Goal: Task Accomplishment & Management: Manage account settings

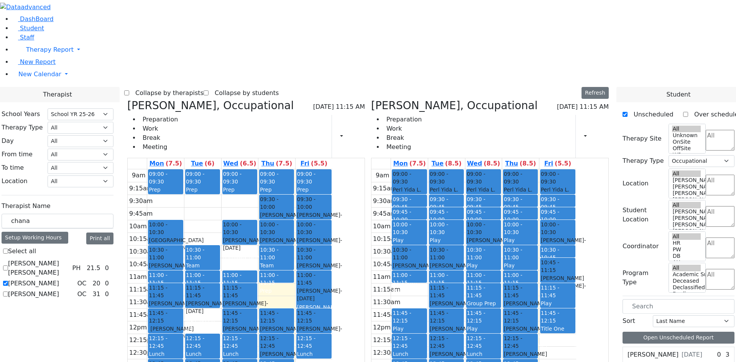
select select "212"
select select "1"
drag, startPoint x: 131, startPoint y: 125, endPoint x: 89, endPoint y: 136, distance: 43.7
click at [89, 136] on div "School Years Select School YR Summer YR 25 School YR 25-26 Summer YR 25 School …" at bounding box center [57, 204] width 124 height 204
drag, startPoint x: 129, startPoint y: 134, endPoint x: 90, endPoint y: 134, distance: 38.7
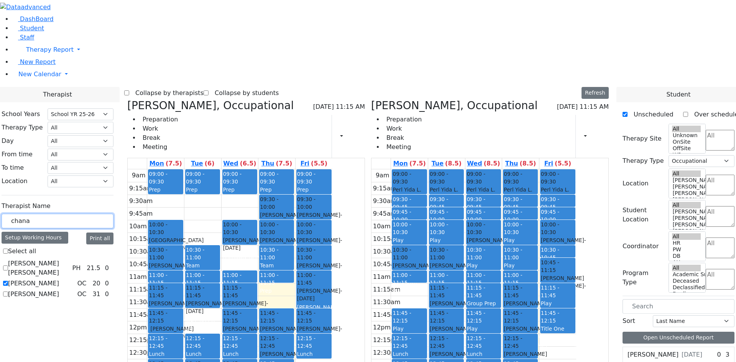
click at [90, 134] on div "School Years Select School YR Summer YR 25 School YR 25-26 Summer YR 25 School …" at bounding box center [57, 204] width 124 height 204
type input "ren"
click at [59, 270] on label "[PERSON_NAME]" at bounding box center [33, 274] width 51 height 9
click at [8, 272] on input "[PERSON_NAME]" at bounding box center [5, 274] width 5 height 5
checkbox input "true"
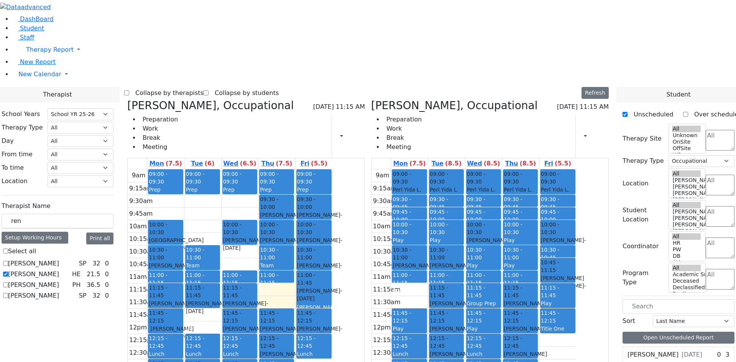
select select "5"
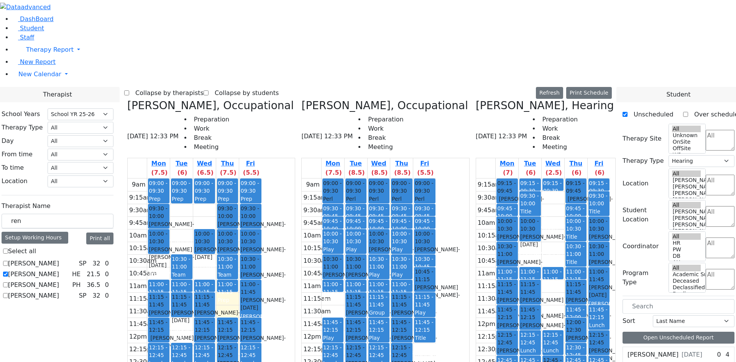
click at [539, 259] on div "9:15am 9:30am 9:45am 10am 10:15am 10:30am 10:45am 11am 11:15am 11:30am 11:45am …" at bounding box center [543, 331] width 134 height 304
click at [546, 261] on div "9:15am 9:30am 9:45am 10am 10:15am 10:30am 10:45am 11am 11:15am 11:30am 11:45am …" at bounding box center [543, 331] width 134 height 304
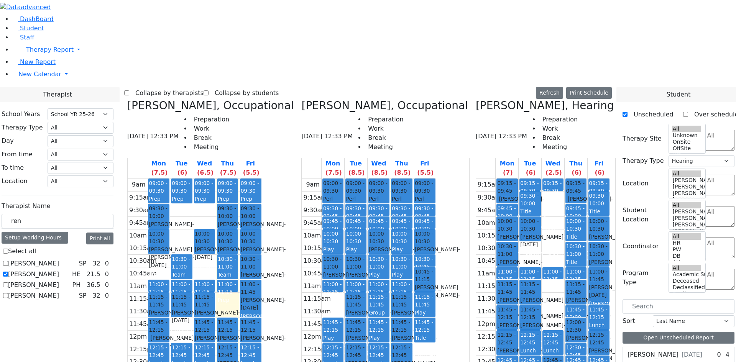
click at [532, 261] on div "9:15am 9:30am 9:45am 10am 10:15am 10:30am 10:45am 11am 11:15am 11:30am 11:45am …" at bounding box center [543, 331] width 134 height 304
click at [532, 250] on div "9:15am 9:30am 9:45am 10am 10:15am 10:30am 10:45am 11am 11:15am 11:30am 11:45am …" at bounding box center [543, 331] width 134 height 304
click at [532, 259] on div "9:15am 9:30am 9:45am 10am 10:15am 10:30am 10:45am 11am 11:15am 11:30am 11:45am …" at bounding box center [543, 331] width 134 height 304
drag, startPoint x: 532, startPoint y: 264, endPoint x: 532, endPoint y: 258, distance: 6.1
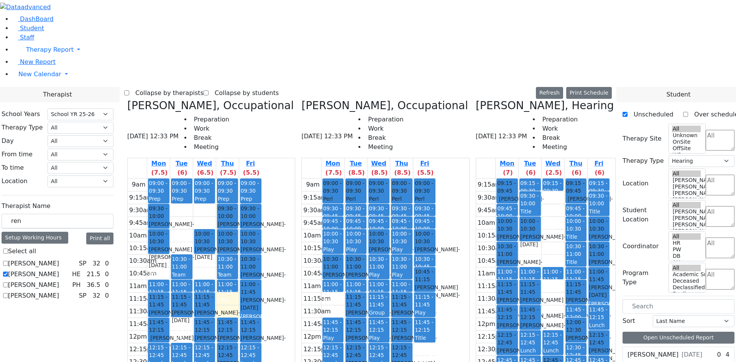
drag, startPoint x: 534, startPoint y: 251, endPoint x: 534, endPoint y: 258, distance: 6.9
click at [534, 261] on div "9:15am 9:30am 9:45am 10am 10:15am 10:30am 10:45am 11am 11:15am 11:30am 11:45am …" at bounding box center [543, 331] width 134 height 304
drag, startPoint x: 537, startPoint y: 263, endPoint x: 537, endPoint y: 256, distance: 7.7
drag, startPoint x: 539, startPoint y: 266, endPoint x: 544, endPoint y: 258, distance: 10.3
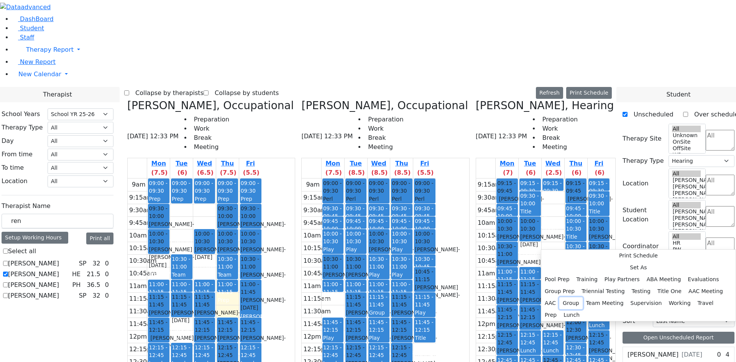
click at [583, 297] on button "Group" at bounding box center [570, 303] width 23 height 12
select select "2"
select select "13:15:00"
select select "13:45:00"
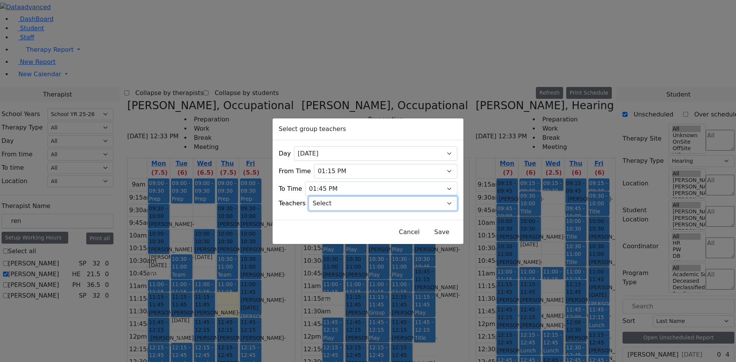
click at [358, 206] on select "Select Aliza, Ptalis Atara, Gross Avraham (Alan), Feigenbaum Bluma, Kramer Brac…" at bounding box center [383, 203] width 149 height 15
select select "Esther, Golombeck"
click at [319, 196] on select "Select Aliza, Ptalis Atara, Gross Avraham (Alan), Feigenbaum Bluma, Kramer Brac…" at bounding box center [383, 203] width 149 height 15
click at [358, 133] on div "Select group teachers" at bounding box center [368, 129] width 191 height 22
click at [430, 233] on button "Save" at bounding box center [442, 232] width 34 height 15
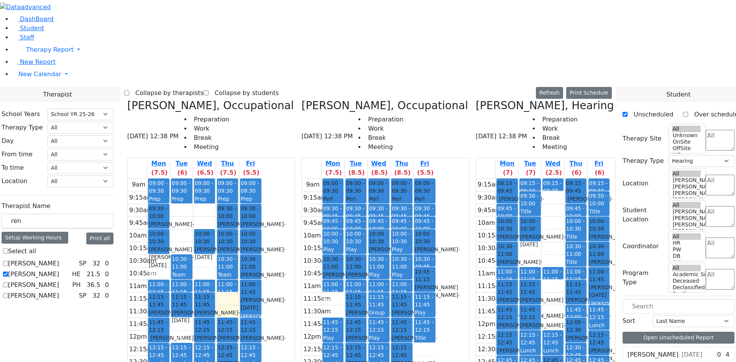
click at [557, 304] on div "9:15am 9:30am 9:45am 10am 10:15am 10:30am 10:45am 11am 11:15am 11:30am 11:45am …" at bounding box center [543, 331] width 134 height 304
click at [540, 307] on div "9:15am 9:30am 9:45am 10am 10:15am 10:30am 10:45am 11am 11:15am 11:30am 11:45am …" at bounding box center [543, 331] width 134 height 304
click at [557, 304] on div "9:15am 9:30am 9:45am 10am 10:15am 10:30am 10:45am 11am 11:15am 11:30am 11:45am …" at bounding box center [543, 331] width 134 height 304
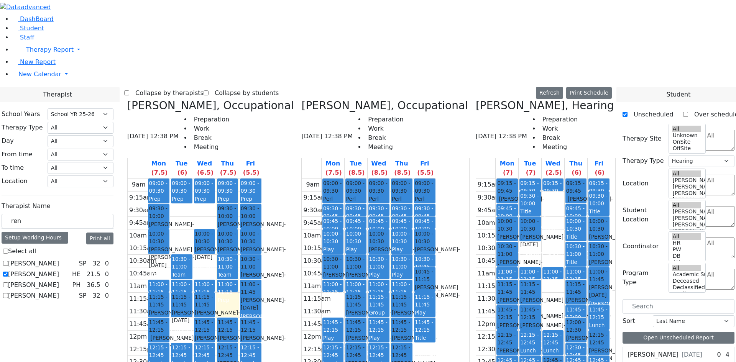
click at [560, 294] on div "9:15am 9:30am 9:45am 10am 10:15am 10:30am 10:45am 11am 11:15am 11:30am 11:45am …" at bounding box center [543, 331] width 134 height 304
drag, startPoint x: 120, startPoint y: 135, endPoint x: 92, endPoint y: 134, distance: 28.0
click at [92, 214] on div "ren" at bounding box center [58, 221] width 112 height 15
click at [476, 99] on icon at bounding box center [476, 105] width 0 height 13
select select
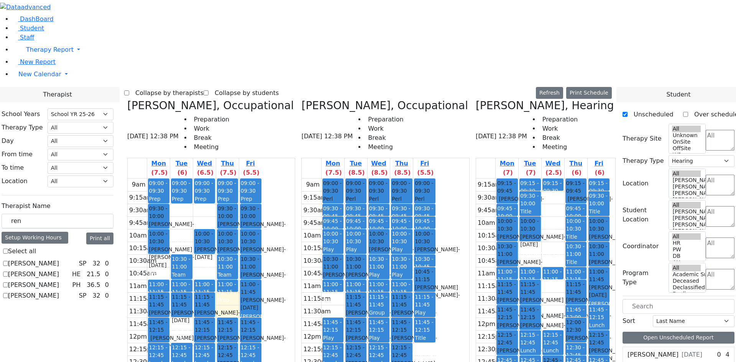
checkbox input "false"
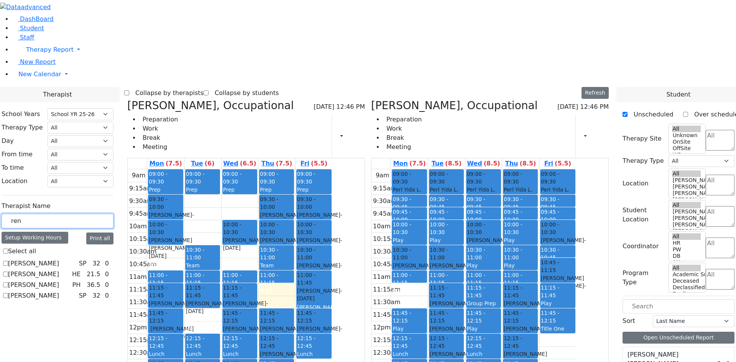
drag, startPoint x: 116, startPoint y: 138, endPoint x: 80, endPoint y: 138, distance: 35.6
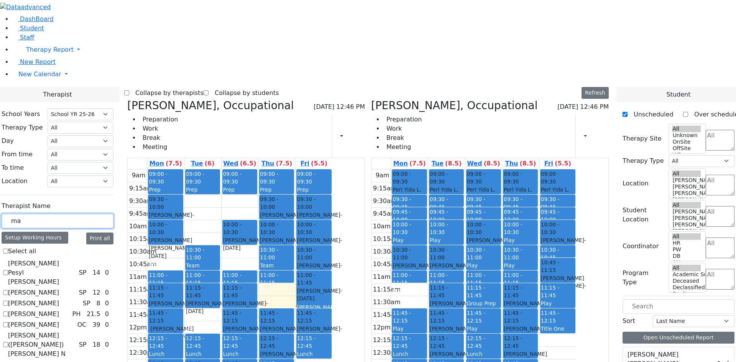
type input "mas"
checkbox input "true"
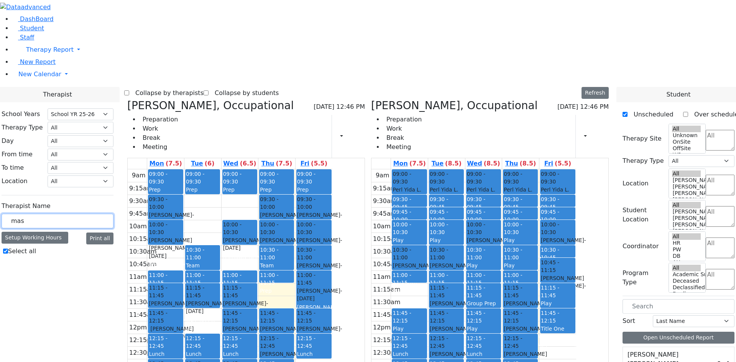
type input "ma"
checkbox input "false"
type input "mat"
click at [59, 259] on label "Matsri Miriam" at bounding box center [33, 263] width 51 height 9
click at [8, 261] on input "Matsri Miriam" at bounding box center [5, 263] width 5 height 5
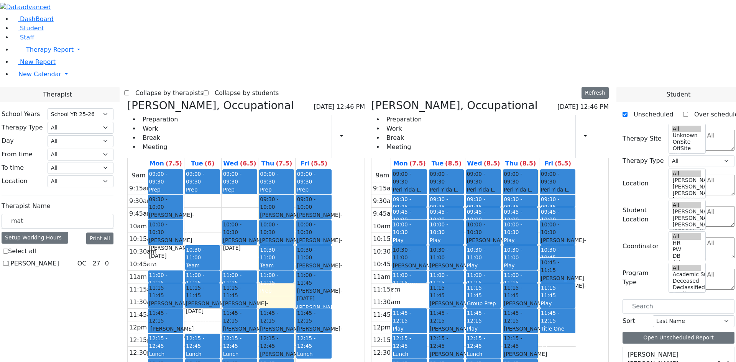
checkbox input "true"
select select "1"
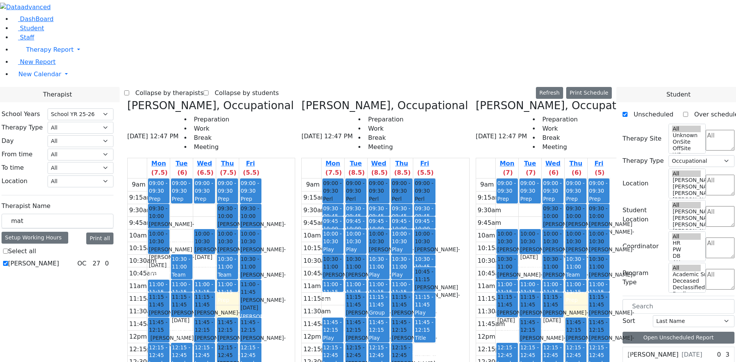
click at [301, 99] on icon at bounding box center [301, 105] width 0 height 13
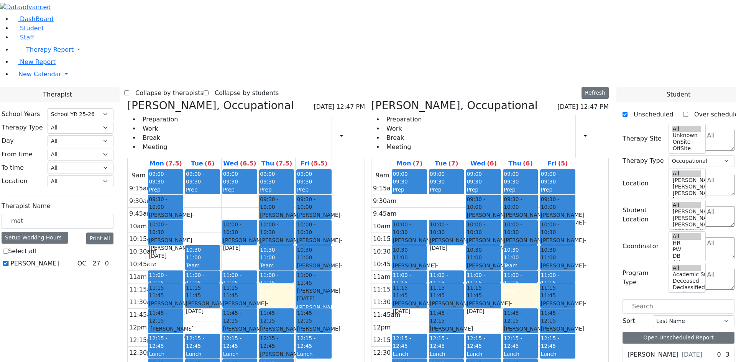
click at [127, 99] on icon at bounding box center [127, 105] width 0 height 13
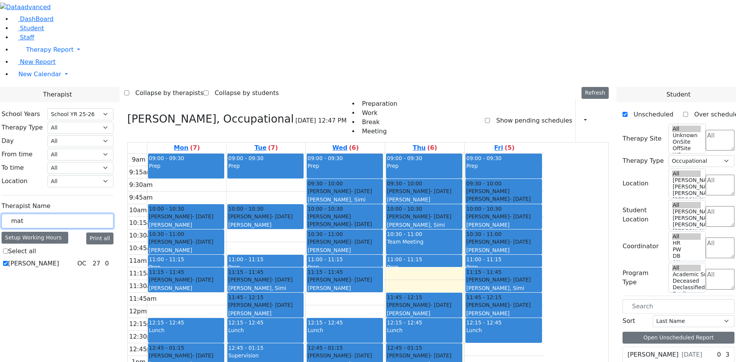
drag, startPoint x: 138, startPoint y: 131, endPoint x: 81, endPoint y: 133, distance: 56.4
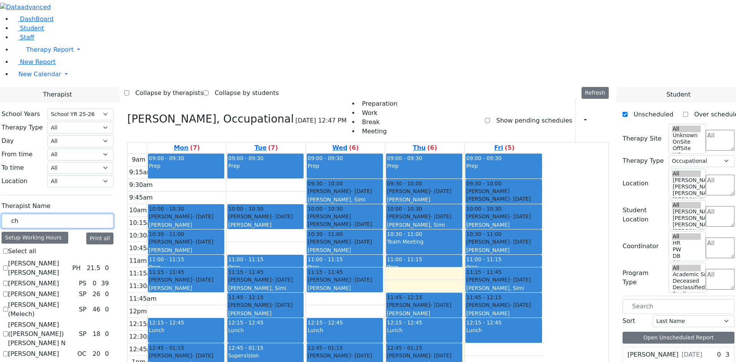
type input "c"
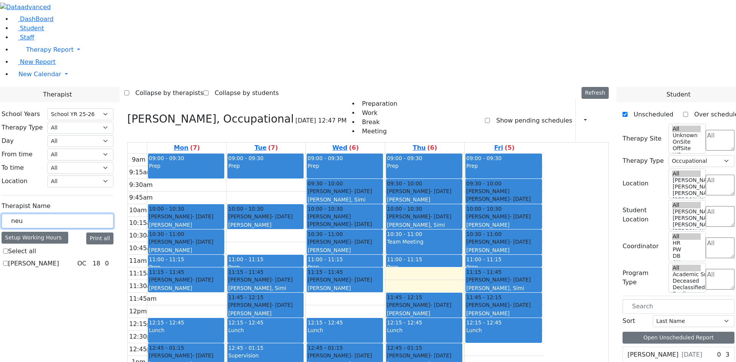
type input "neu"
click at [59, 259] on label "Neumann Annette" at bounding box center [33, 263] width 51 height 9
click at [8, 261] on input "Neumann Annette" at bounding box center [5, 263] width 5 height 5
checkbox input "true"
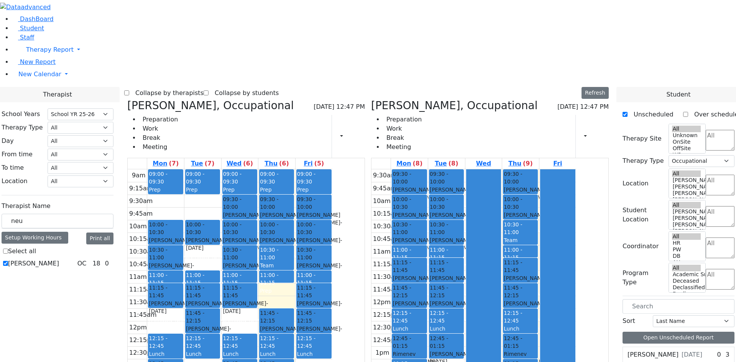
drag, startPoint x: 272, startPoint y: 259, endPoint x: 340, endPoint y: 305, distance: 82.7
click at [332, 305] on tr "09:00 - 09:30 Prep 10:00 - 10:30 Halberstam Bruche - 06/06/2017 Peymer Bracha 1…" at bounding box center [230, 321] width 205 height 304
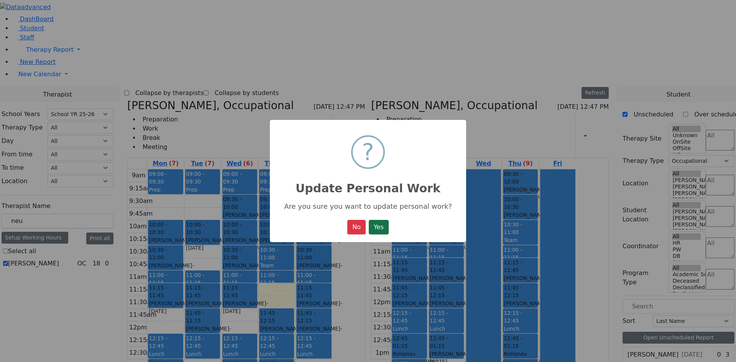
click at [382, 234] on button "Yes" at bounding box center [379, 227] width 20 height 15
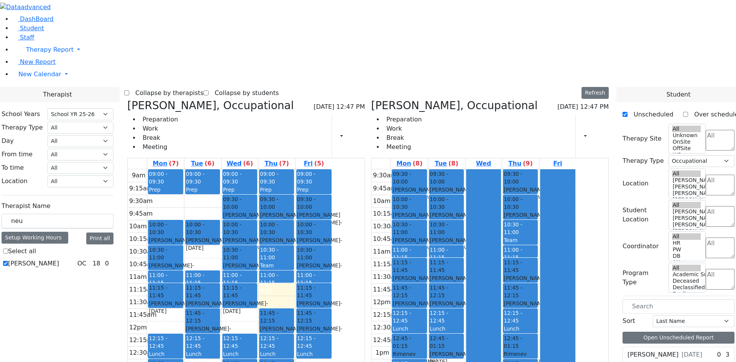
click at [332, 275] on div "9am 9:15am 9:30am 9:45am 10am 10:15am 10:30am 10:45am 11am 11:15am 11:30am 11:4…" at bounding box center [230, 321] width 205 height 304
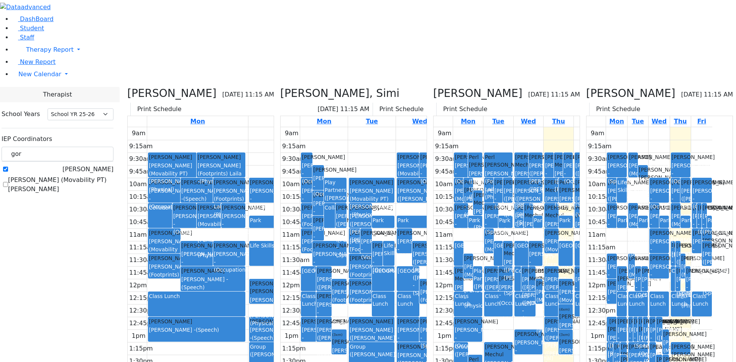
select select "212"
click at [94, 165] on label "[PERSON_NAME]" at bounding box center [87, 169] width 51 height 9
click at [8, 167] on input "[PERSON_NAME]" at bounding box center [5, 169] width 5 height 5
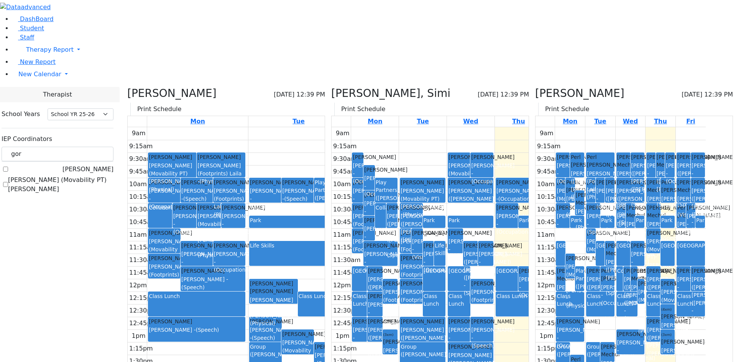
click at [95, 165] on label "[PERSON_NAME]" at bounding box center [87, 169] width 51 height 9
click at [8, 167] on input "[PERSON_NAME]" at bounding box center [5, 169] width 5 height 5
checkbox input "true"
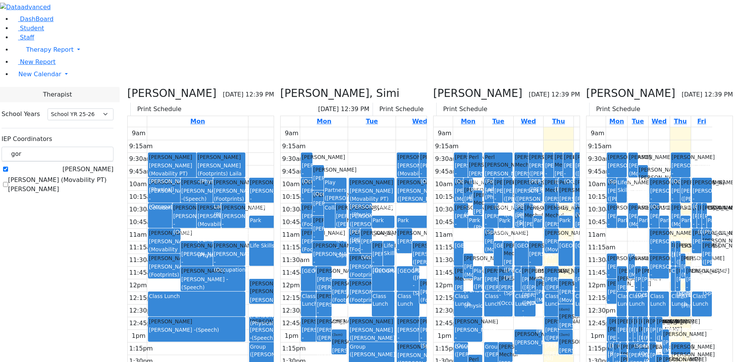
click at [333, 87] on div "[PERSON_NAME], Simi [DATE] 12:39 PM Print Schedule Mon Tue Wed Thu Fri 9am 9:15…" at bounding box center [353, 259] width 153 height 345
click at [280, 87] on icon at bounding box center [280, 93] width 0 height 13
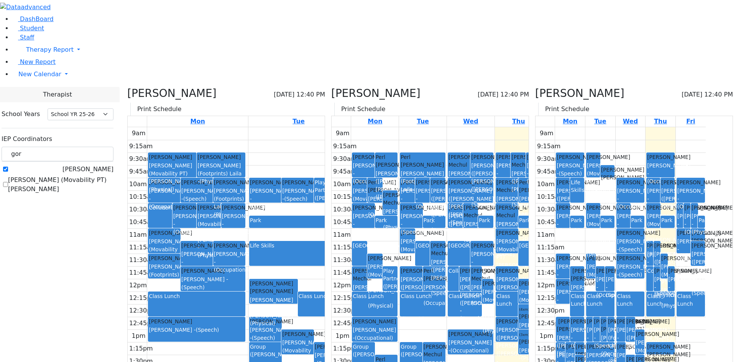
click at [207, 87] on h3 "[PERSON_NAME]" at bounding box center [171, 93] width 89 height 13
click at [201, 87] on div "[PERSON_NAME] [DATE] 12:40 PM Print Schedule Mon Tue Wed Thu Fri 9am 9:15am 9:3…" at bounding box center [226, 259] width 204 height 345
click at [202, 87] on div "[PERSON_NAME] [DATE] 12:40 PM Print Schedule Mon Tue Wed Thu Fri 9am 9:15am 9:3…" at bounding box center [226, 259] width 204 height 345
click at [127, 87] on icon at bounding box center [127, 93] width 0 height 13
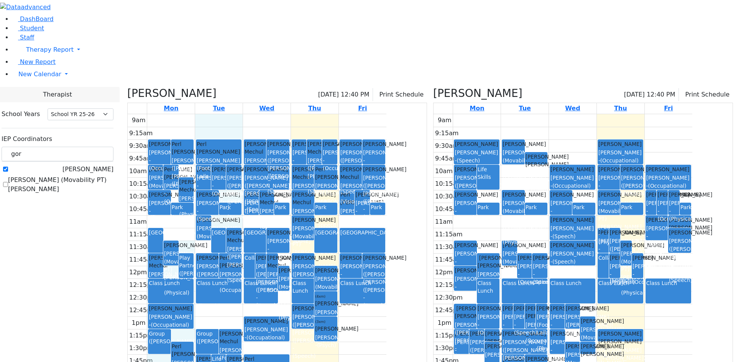
drag, startPoint x: 278, startPoint y: 169, endPoint x: 278, endPoint y: 158, distance: 11.5
click at [278, 158] on div "9am 9:15am 9:30am 9:45am 10am 10:15am 10:30am 10:45am 11am 11:15am 11:30am 11:4…" at bounding box center [257, 266] width 259 height 304
drag, startPoint x: 289, startPoint y: 334, endPoint x: 290, endPoint y: 325, distance: 9.3
click at [290, 325] on div "9am 9:15am 9:30am 9:45am 10am 10:15am 10:30am 10:45am 11am 11:15am 11:30am 11:4…" at bounding box center [257, 266] width 259 height 304
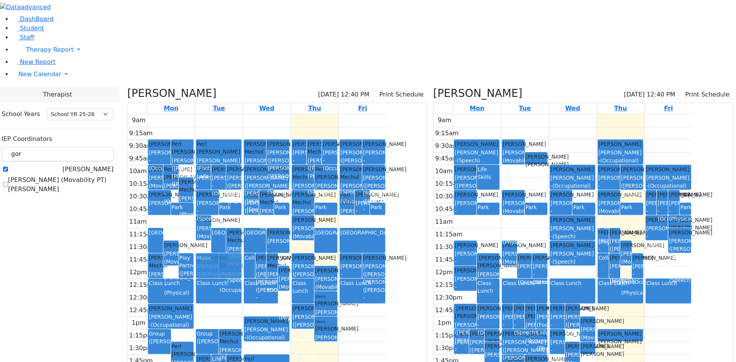
drag, startPoint x: 296, startPoint y: 322, endPoint x: 266, endPoint y: 188, distance: 137.2
click at [266, 188] on tr "Diamant [PERSON_NAME] (Movability PT) [PERSON_NAME] - (Physical) [PERSON_NAME] …" at bounding box center [257, 266] width 259 height 304
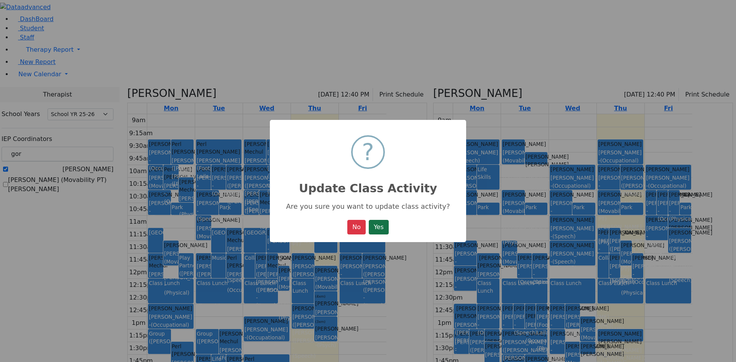
click at [385, 229] on button "Yes" at bounding box center [379, 227] width 20 height 15
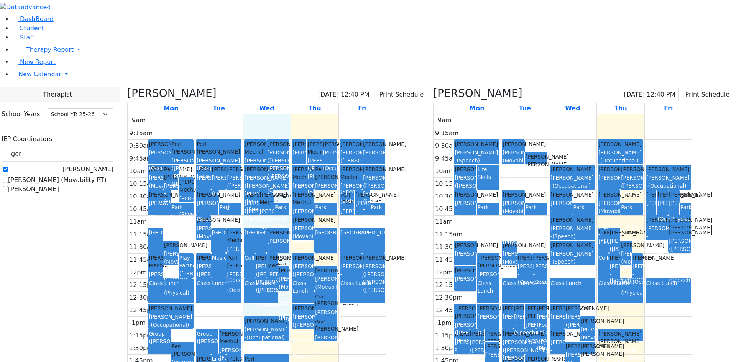
drag, startPoint x: 355, startPoint y: 273, endPoint x: 353, endPoint y: 263, distance: 10.9
click at [353, 263] on div "9am 9:15am 9:30am 9:45am 10am 10:15am 10:30am 10:45am 11am 11:15am 11:30am 11:4…" at bounding box center [257, 266] width 259 height 304
click at [352, 272] on div "9am 9:15am 9:30am 9:45am 10am 10:15am 10:30am 10:45am 11am 11:15am 11:30am 11:4…" at bounding box center [257, 266] width 259 height 304
drag, startPoint x: 352, startPoint y: 272, endPoint x: 352, endPoint y: 258, distance: 14.6
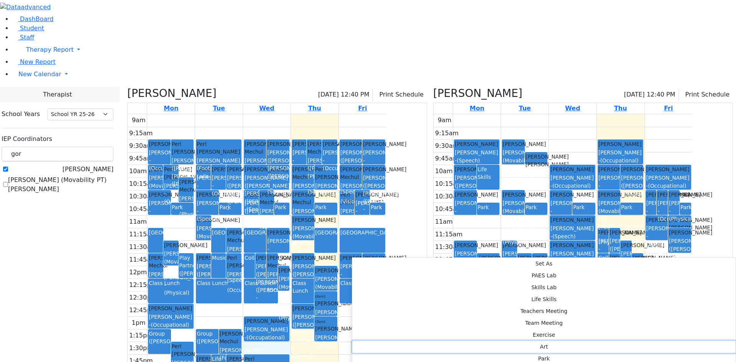
click at [472, 341] on button "Art" at bounding box center [543, 347] width 383 height 12
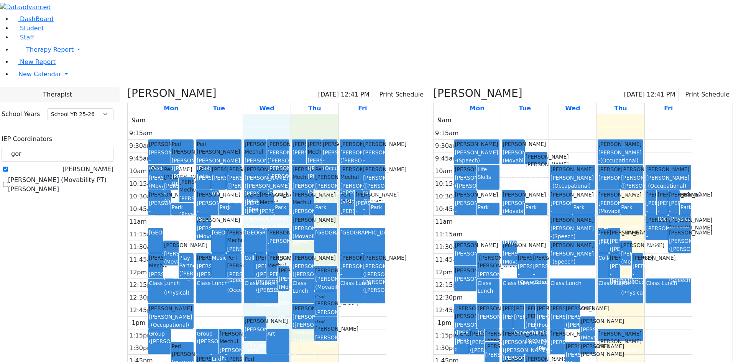
drag, startPoint x: 389, startPoint y: 274, endPoint x: 388, endPoint y: 264, distance: 10.0
click at [386, 264] on div "9am 9:15am 9:30am 9:45am 10am 10:15am 10:30am 10:45am 11am 11:15am 11:30am 11:4…" at bounding box center [257, 266] width 259 height 304
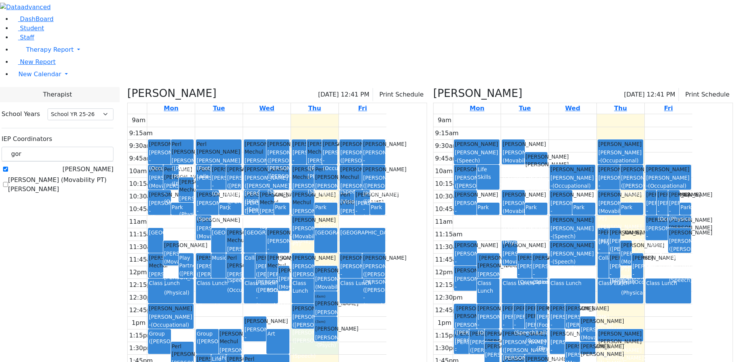
drag, startPoint x: 382, startPoint y: 273, endPoint x: 381, endPoint y: 264, distance: 9.3
click at [381, 262] on div "9am 9:15am 9:30am 9:45am 10am 10:15am 10:30am 10:45am 11am 11:15am 11:30am 11:4…" at bounding box center [257, 266] width 259 height 304
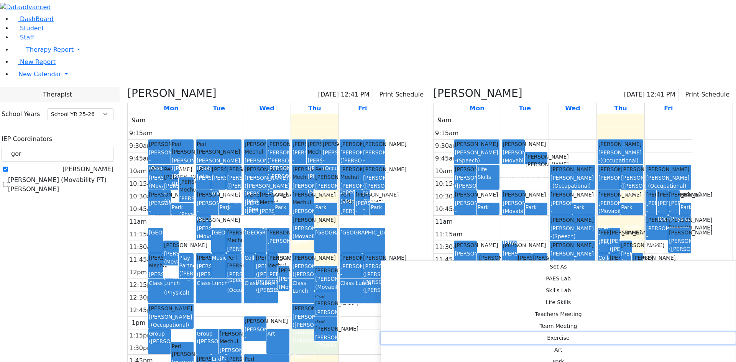
click at [496, 332] on button "Exercise" at bounding box center [558, 338] width 355 height 12
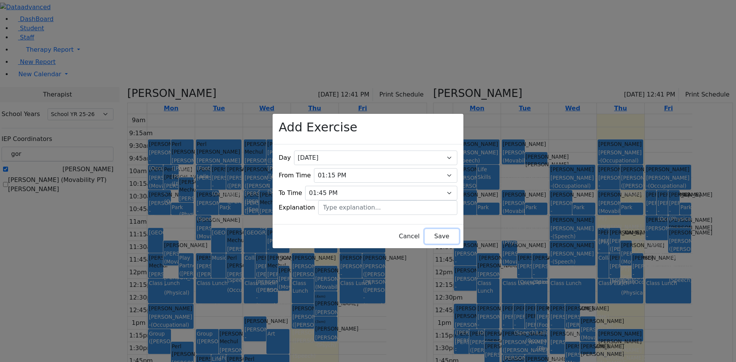
click at [432, 231] on button "Save" at bounding box center [442, 236] width 34 height 15
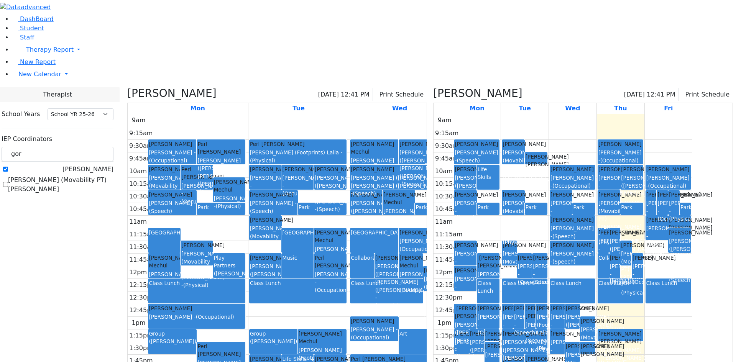
click at [289, 355] on div "Life Skills" at bounding box center [297, 359] width 31 height 8
click at [272, 338] on div "([PERSON_NAME])" at bounding box center [273, 342] width 47 height 8
click at [293, 355] on div "Life Skills" at bounding box center [297, 367] width 31 height 24
drag, startPoint x: 135, startPoint y: 67, endPoint x: 71, endPoint y: 62, distance: 63.5
click at [71, 62] on div "DashBoard Student Staff Therapy Report Student Old Calendar Report" at bounding box center [368, 209] width 736 height 418
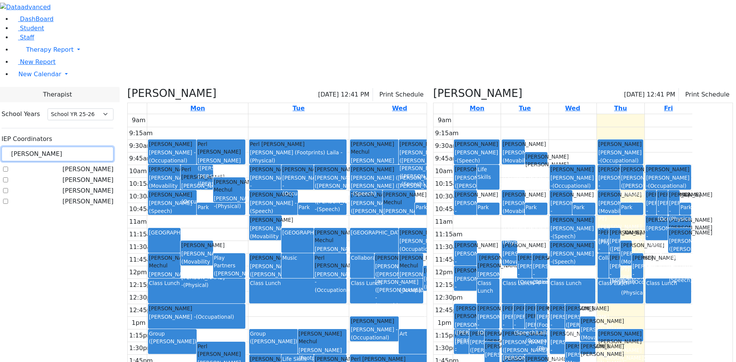
type input "[PERSON_NAME]"
click at [433, 87] on icon at bounding box center [433, 93] width 0 height 13
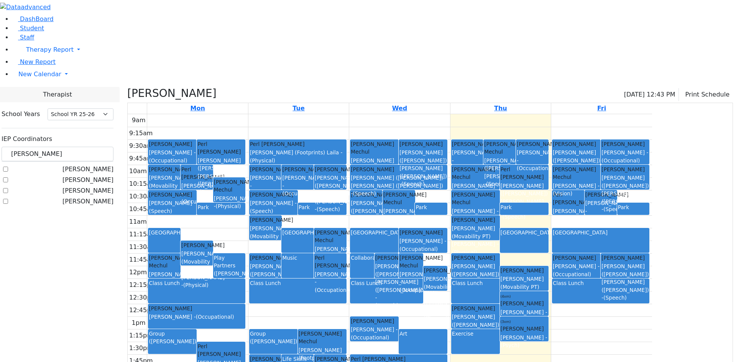
click at [102, 186] on label "[PERSON_NAME]" at bounding box center [87, 190] width 51 height 9
click at [8, 188] on input "[PERSON_NAME]" at bounding box center [5, 190] width 5 height 5
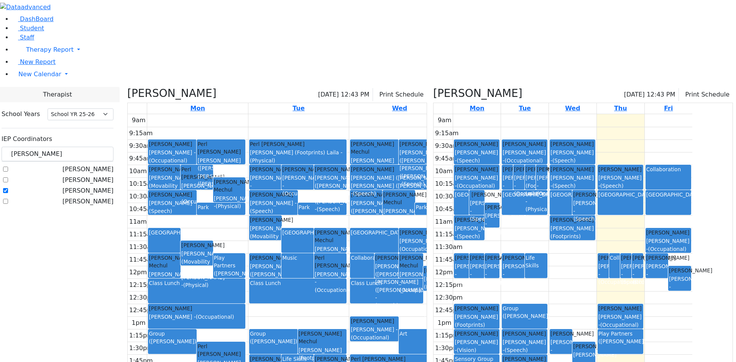
click at [100, 186] on label "[PERSON_NAME]" at bounding box center [87, 190] width 51 height 9
click at [8, 188] on input "[PERSON_NAME]" at bounding box center [5, 190] width 5 height 5
checkbox input "false"
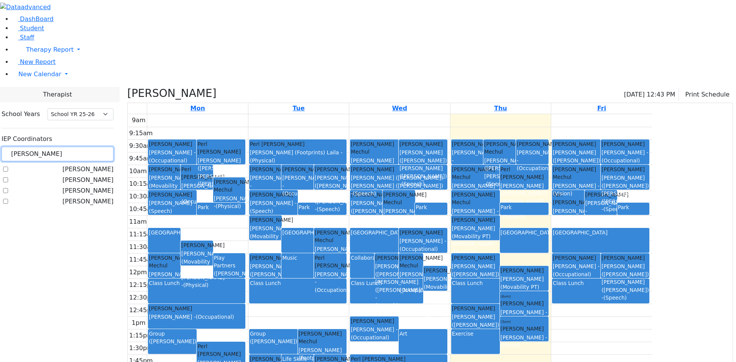
drag, startPoint x: 120, startPoint y: 68, endPoint x: 102, endPoint y: 70, distance: 17.8
click at [102, 147] on input "[PERSON_NAME]" at bounding box center [58, 154] width 112 height 15
type input "mei"
click at [102, 165] on label "[PERSON_NAME]" at bounding box center [87, 169] width 51 height 9
click at [8, 167] on input "[PERSON_NAME]" at bounding box center [5, 169] width 5 height 5
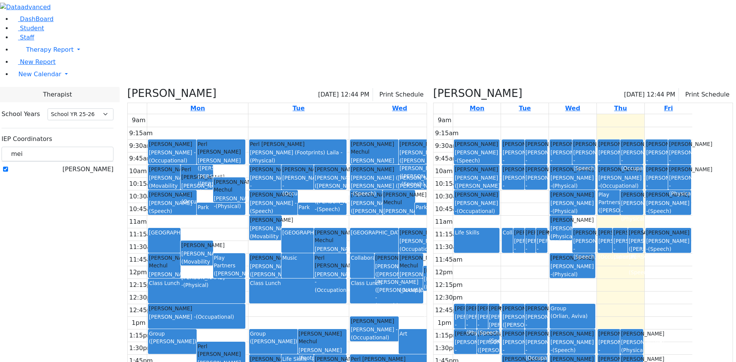
click at [102, 165] on label "[PERSON_NAME]" at bounding box center [87, 169] width 51 height 9
click at [8, 167] on input "[PERSON_NAME]" at bounding box center [5, 169] width 5 height 5
checkbox input "false"
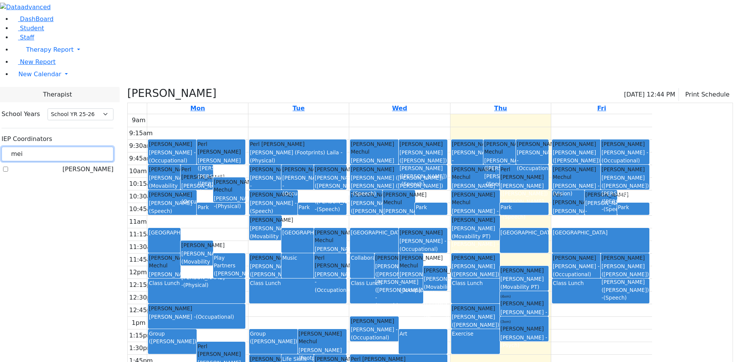
drag, startPoint x: 112, startPoint y: 66, endPoint x: 99, endPoint y: 68, distance: 12.4
click at [99, 147] on input "mei" at bounding box center [58, 154] width 112 height 15
type input "d"
type input "[PERSON_NAME]"
click at [102, 197] on label "[PERSON_NAME]" at bounding box center [87, 201] width 51 height 9
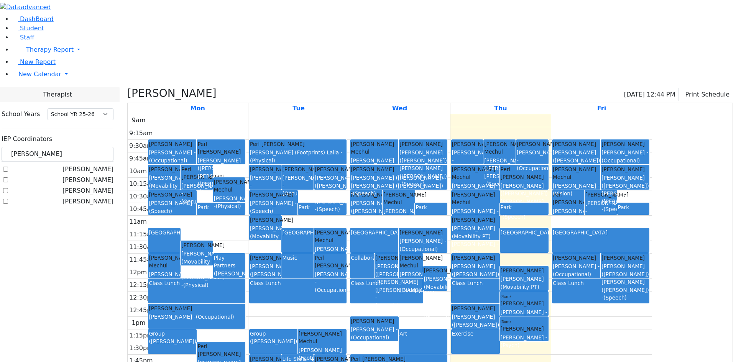
click at [8, 199] on input "[PERSON_NAME]" at bounding box center [5, 201] width 5 height 5
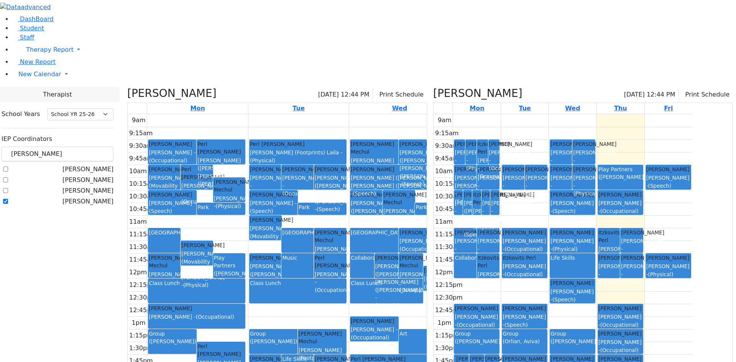
click at [102, 197] on label "[PERSON_NAME]" at bounding box center [87, 201] width 51 height 9
click at [8, 199] on input "[PERSON_NAME]" at bounding box center [5, 201] width 5 height 5
checkbox input "false"
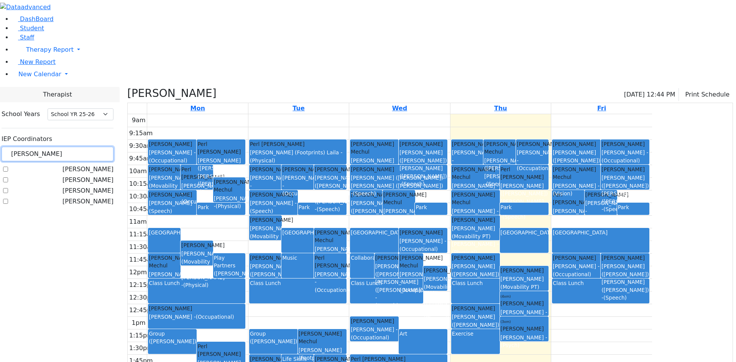
drag, startPoint x: 115, startPoint y: 69, endPoint x: 99, endPoint y: 69, distance: 16.1
click at [99, 147] on input "[PERSON_NAME]" at bounding box center [58, 154] width 112 height 15
type input "[PERSON_NAME]"
click at [94, 165] on div "[PERSON_NAME]" at bounding box center [58, 169] width 112 height 9
click at [99, 165] on label "[PERSON_NAME]" at bounding box center [87, 169] width 51 height 9
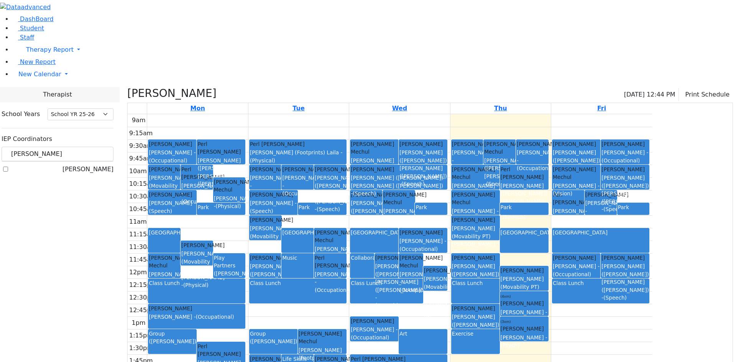
click at [8, 167] on input "[PERSON_NAME]" at bounding box center [5, 169] width 5 height 5
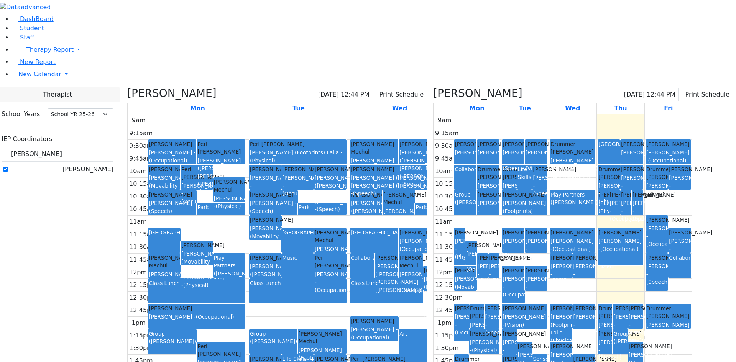
click at [99, 165] on label "[PERSON_NAME]" at bounding box center [87, 169] width 51 height 9
click at [8, 167] on input "[PERSON_NAME]" at bounding box center [5, 169] width 5 height 5
checkbox input "false"
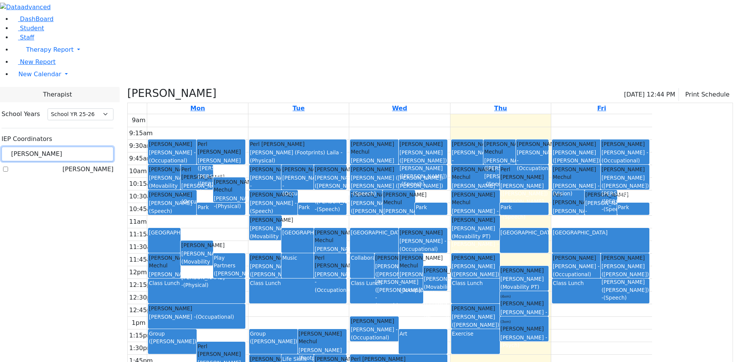
drag, startPoint x: 117, startPoint y: 69, endPoint x: 98, endPoint y: 69, distance: 19.5
click at [98, 147] on input "[PERSON_NAME]" at bounding box center [58, 154] width 112 height 15
type input "chani"
click at [99, 165] on label "[PERSON_NAME]" at bounding box center [87, 169] width 51 height 9
click at [8, 167] on input "[PERSON_NAME]" at bounding box center [5, 169] width 5 height 5
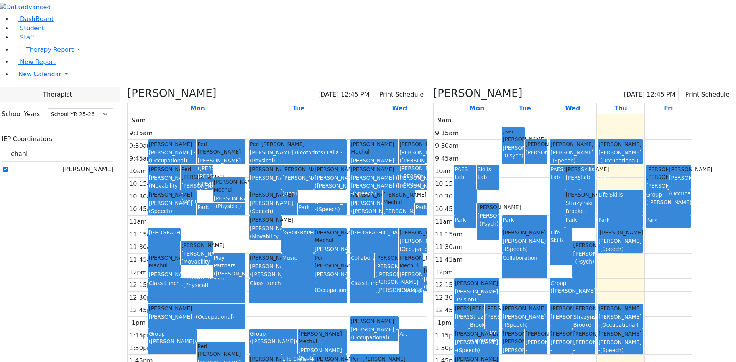
click at [99, 165] on label "[PERSON_NAME]" at bounding box center [87, 169] width 51 height 9
click at [8, 167] on input "[PERSON_NAME]" at bounding box center [5, 169] width 5 height 5
checkbox input "false"
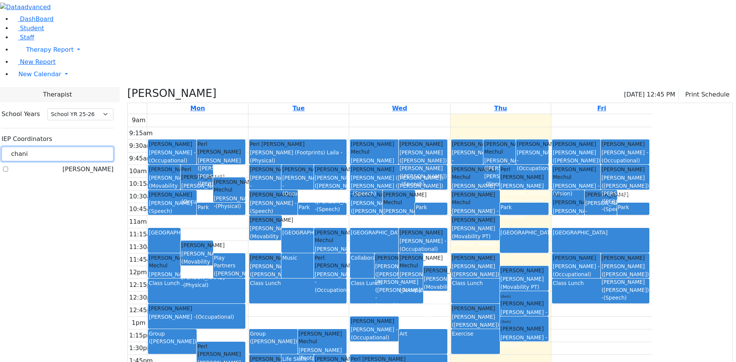
drag, startPoint x: 123, startPoint y: 69, endPoint x: 97, endPoint y: 69, distance: 25.7
click at [97, 147] on input "chani" at bounding box center [58, 154] width 112 height 15
type input "elan"
click at [102, 165] on label "[PERSON_NAME]" at bounding box center [87, 169] width 51 height 9
click at [8, 167] on input "[PERSON_NAME]" at bounding box center [5, 169] width 5 height 5
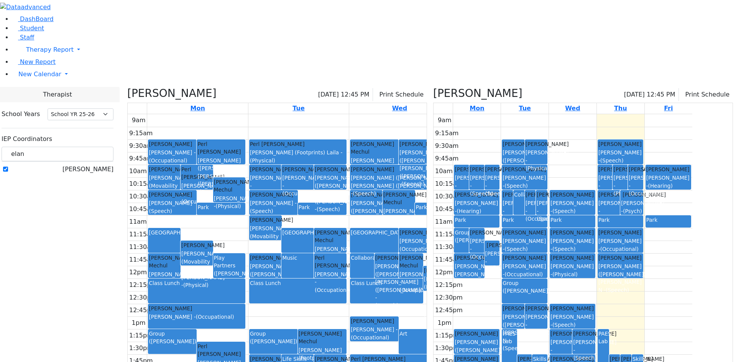
click at [102, 165] on label "[PERSON_NAME]" at bounding box center [87, 169] width 51 height 9
click at [8, 167] on input "[PERSON_NAME]" at bounding box center [5, 169] width 5 height 5
checkbox input "false"
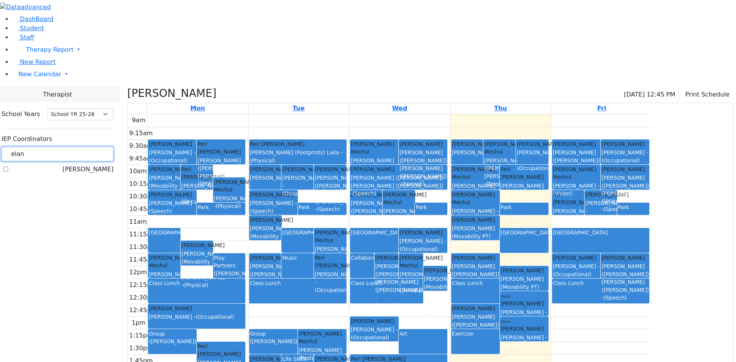
drag, startPoint x: 125, startPoint y: 66, endPoint x: 102, endPoint y: 66, distance: 23.0
click at [102, 147] on input "elan" at bounding box center [58, 154] width 112 height 15
type input "[PERSON_NAME]"
click at [100, 165] on label "[PERSON_NAME]" at bounding box center [87, 169] width 51 height 9
click at [8, 167] on input "[PERSON_NAME]" at bounding box center [5, 169] width 5 height 5
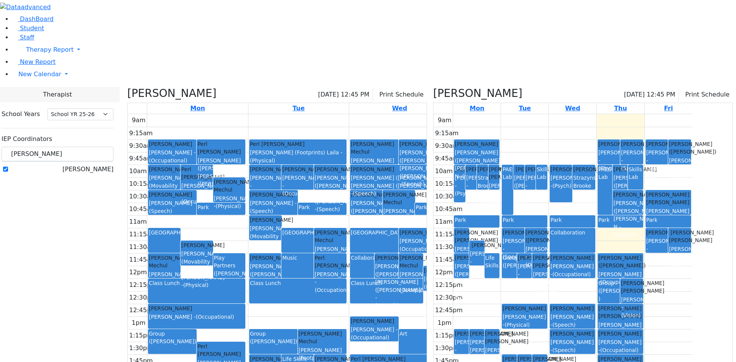
click at [100, 165] on label "[PERSON_NAME]" at bounding box center [87, 169] width 51 height 9
click at [8, 167] on input "[PERSON_NAME]" at bounding box center [5, 169] width 5 height 5
checkbox input "false"
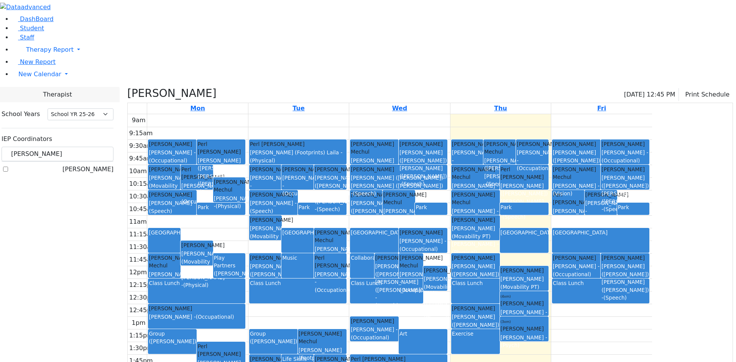
click at [120, 69] on body "Printing Please wait. Remaining time 10 seconds. Print Schedule Options Show Bi…" at bounding box center [368, 209] width 736 height 418
drag, startPoint x: 120, startPoint y: 69, endPoint x: 99, endPoint y: 69, distance: 21.5
click at [99, 147] on input "[PERSON_NAME]" at bounding box center [58, 154] width 112 height 15
type input "tzi"
click at [99, 165] on label "Brick, Tzirel" at bounding box center [96, 169] width 36 height 9
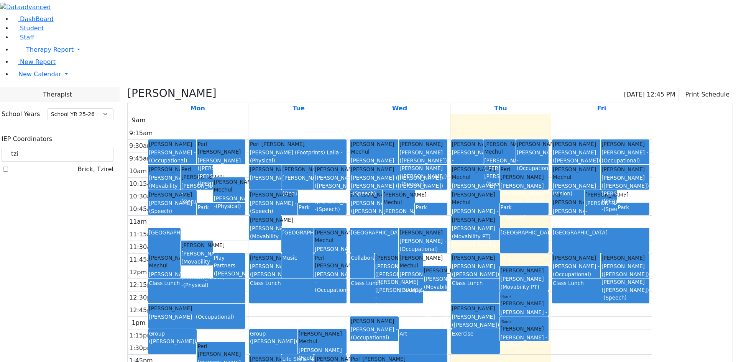
click at [8, 167] on input "Brick, Tzirel" at bounding box center [5, 169] width 5 height 5
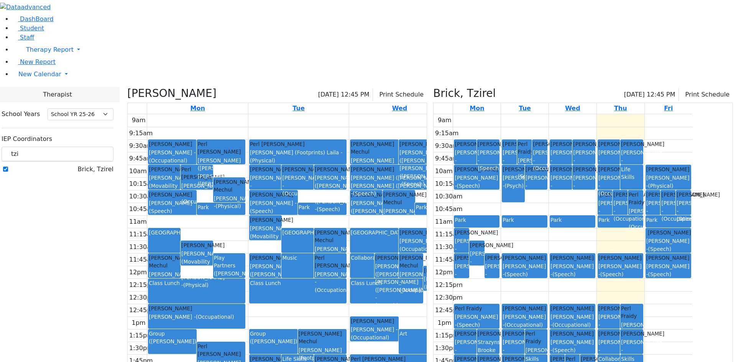
click at [99, 165] on label "Brick, Tzirel" at bounding box center [96, 169] width 36 height 9
click at [8, 167] on input "Brick, Tzirel" at bounding box center [5, 169] width 5 height 5
checkbox input "false"
